Goal: Task Accomplishment & Management: Use online tool/utility

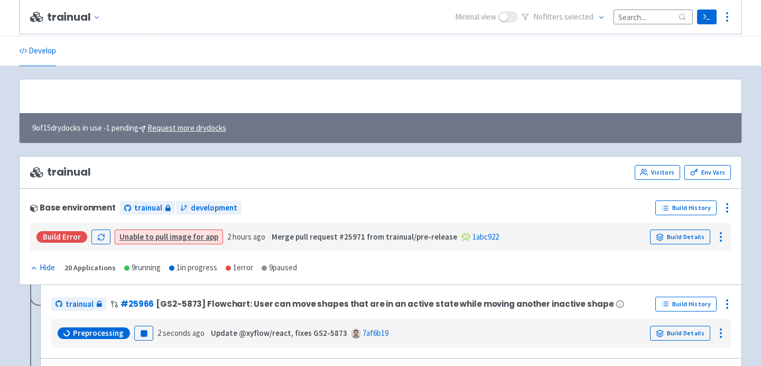
scroll to position [304, 0]
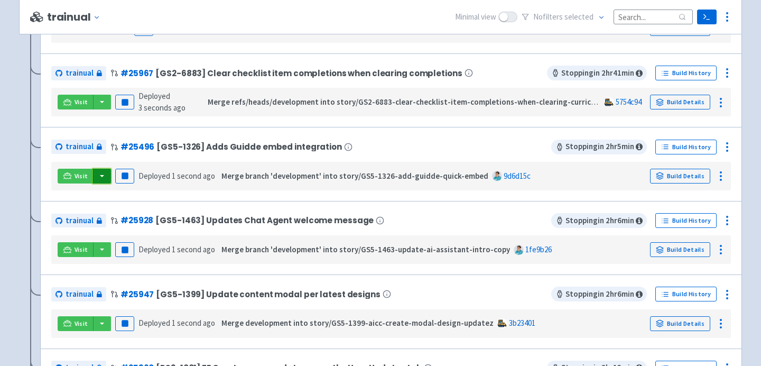
click at [95, 175] on button "button" at bounding box center [102, 176] width 18 height 15
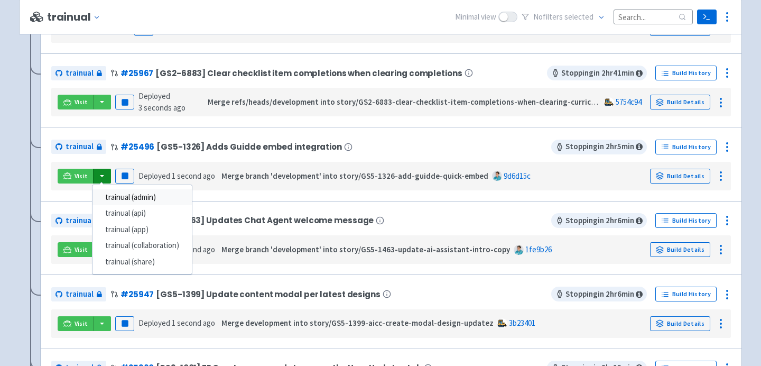
click at [114, 197] on link "trainual (admin)" at bounding box center [141, 197] width 99 height 16
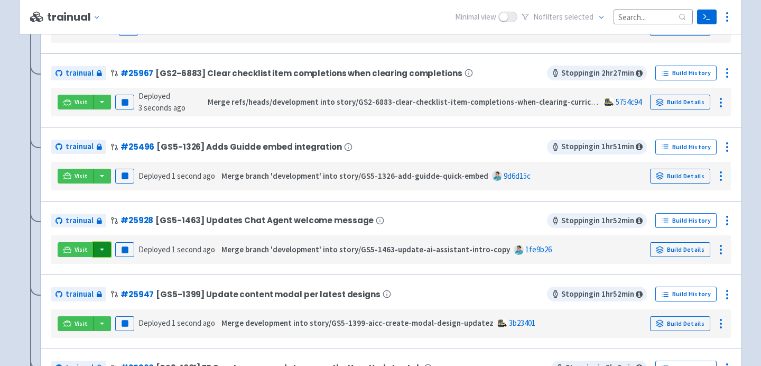
click at [99, 252] on button "button" at bounding box center [102, 249] width 18 height 15
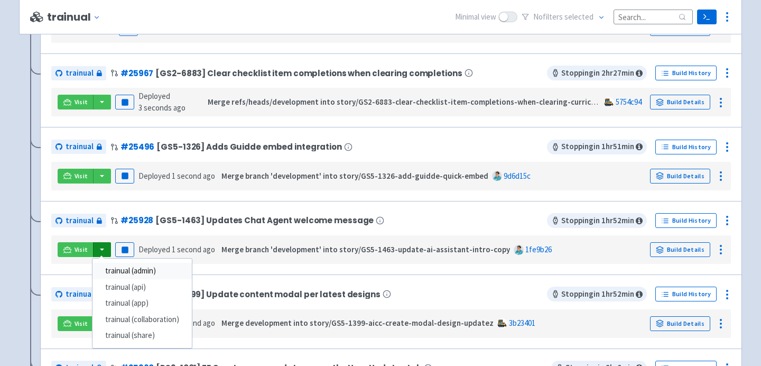
click at [117, 268] on link "trainual (admin)" at bounding box center [141, 271] width 99 height 16
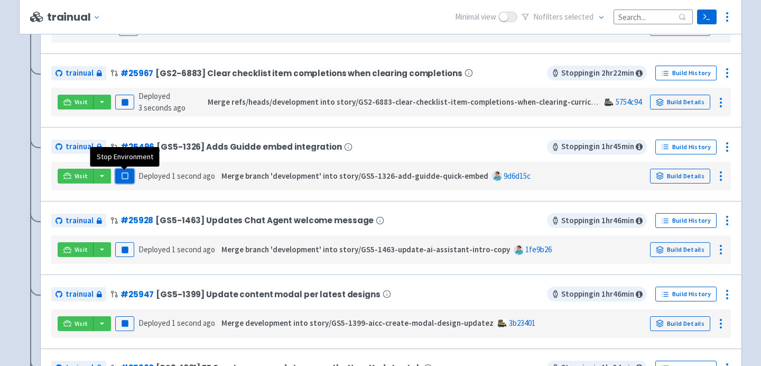
click at [122, 175] on rect "button" at bounding box center [125, 176] width 6 height 6
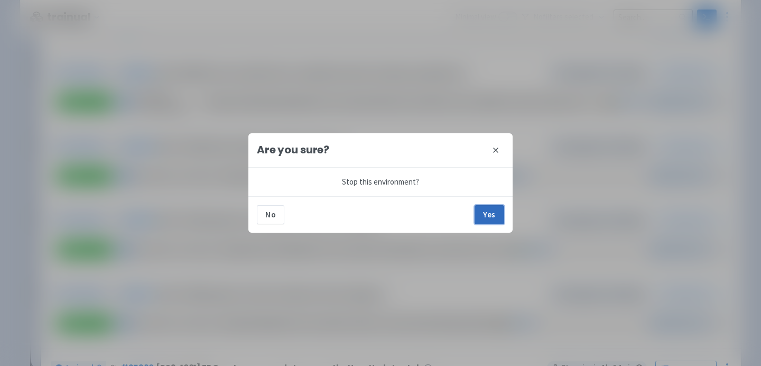
click at [485, 207] on button "Yes" at bounding box center [490, 214] width 30 height 19
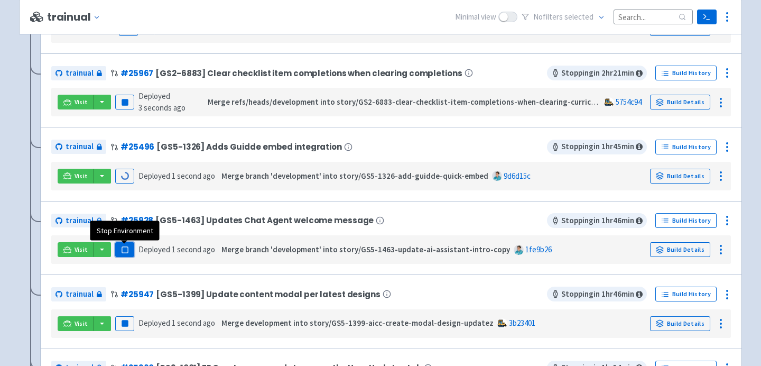
click at [129, 247] on button "Pause" at bounding box center [124, 249] width 19 height 15
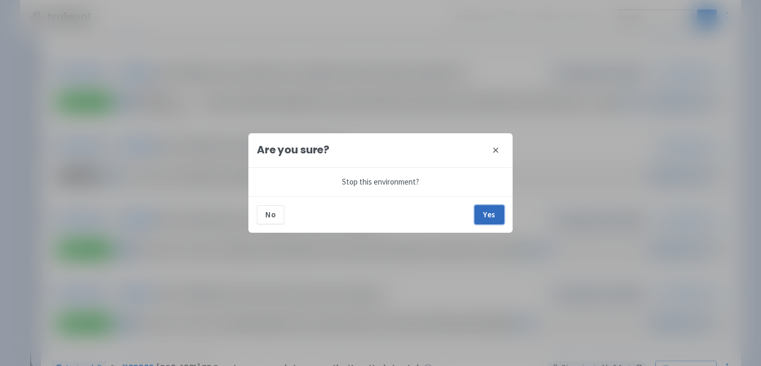
click at [488, 220] on button "Yes" at bounding box center [490, 214] width 30 height 19
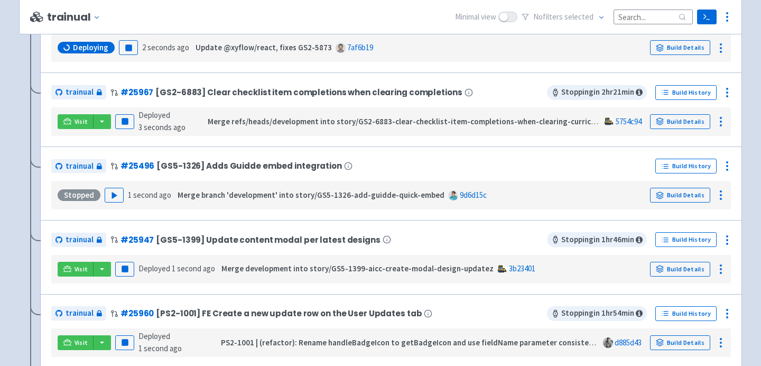
scroll to position [376, 0]
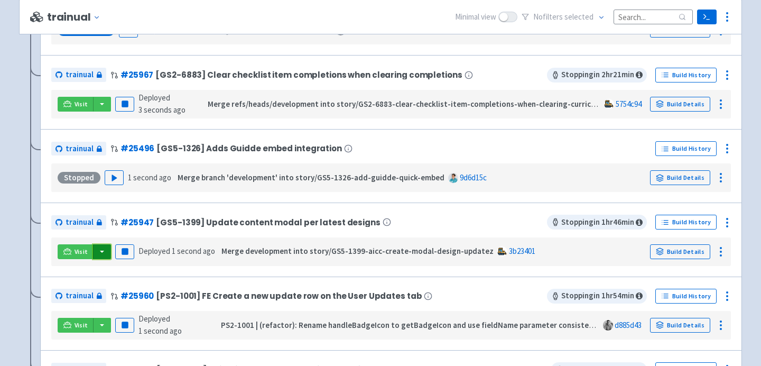
click at [98, 255] on button "button" at bounding box center [102, 251] width 18 height 15
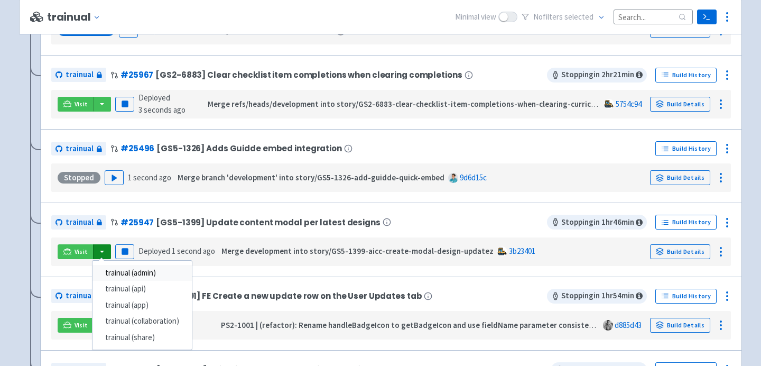
click at [138, 272] on link "trainual (admin)" at bounding box center [141, 273] width 99 height 16
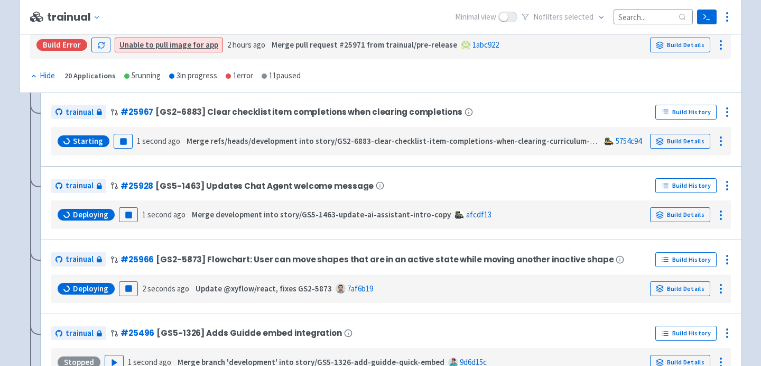
scroll to position [493, 0]
